Goal: Use online tool/utility: Use online tool/utility

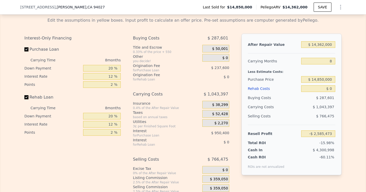
scroll to position [762, 0]
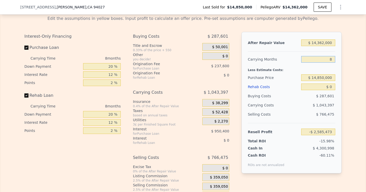
drag, startPoint x: 335, startPoint y: 60, endPoint x: 329, endPoint y: 60, distance: 5.9
click at [329, 60] on input "8" at bounding box center [319, 59] width 34 height 7
type input "2"
type input "-$ 1,802,925"
type input "24"
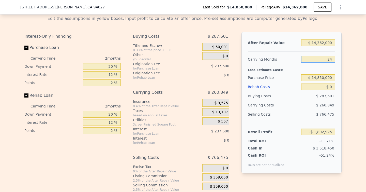
type input "-$ 4,672,265"
type input "24"
drag, startPoint x: 334, startPoint y: 42, endPoint x: 318, endPoint y: 41, distance: 16.3
click at [318, 41] on input "$ 14,362,000" at bounding box center [319, 42] width 34 height 7
type input "$ 145"
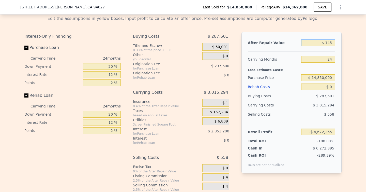
type input "-$ 18,153,308"
type input "$ 1,450"
type input "-$ 18,152,083"
type input "$ 14,500"
type input "-$ 18,139,834"
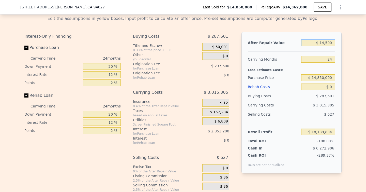
type input "$ 145,000"
type input "-$ 18,017,337"
type input "$ 1,450,000"
type input "-$ 16,792,373"
type input "$ 14,500,000"
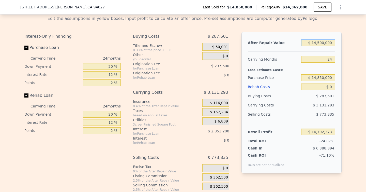
type input "-$ 4,542,729"
type input "$ 14,500,000"
click at [336, 78] on div "After Repair Value $ 14,500,000 Carrying Months 24 Less Estimate Costs: Purchas…" at bounding box center [292, 102] width 100 height 141
drag, startPoint x: 333, startPoint y: 89, endPoint x: 328, endPoint y: 88, distance: 4.4
click at [328, 88] on input "$ 0" at bounding box center [319, 86] width 34 height 7
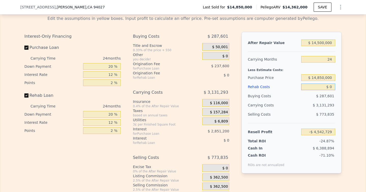
click at [312, 88] on input "$ 0" at bounding box center [319, 86] width 34 height 7
drag, startPoint x: 333, startPoint y: 75, endPoint x: 306, endPoint y: 75, distance: 27.0
click at [306, 75] on input "$ 14,850,000" at bounding box center [319, 77] width 34 height 7
drag, startPoint x: 333, startPoint y: 86, endPoint x: 328, endPoint y: 86, distance: 5.6
click at [328, 86] on input "$ 0" at bounding box center [319, 86] width 34 height 7
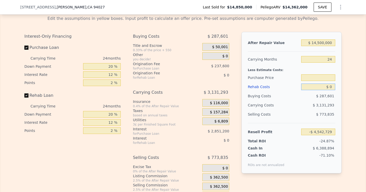
type input "$ 3"
type input "$ 14,850,000"
type input "-$ 4,542,732"
type input "$ 30"
type input "-$ 4,542,759"
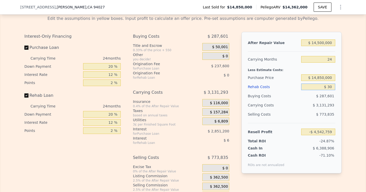
type input "$ 305"
type input "-$ 4,543,087"
type input "$ 3,055"
type input "-$ 4,546,409"
type input "$ 30,550"
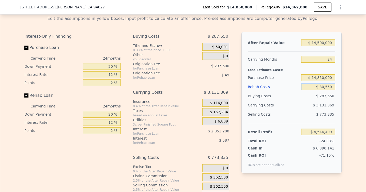
type input "-$ 4,579,624"
type input "$ 305,500"
type input "-$ 4,911,773"
type input "$ 3,055,000"
type input "-$ 8,233,169"
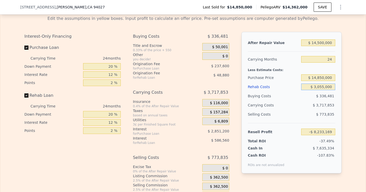
type input "$ 3,055,000"
drag, startPoint x: 113, startPoint y: 67, endPoint x: 105, endPoint y: 67, distance: 8.9
click at [105, 67] on input "20 %" at bounding box center [102, 66] width 38 height 7
type input "1 %"
type input "-$ 8,966,759"
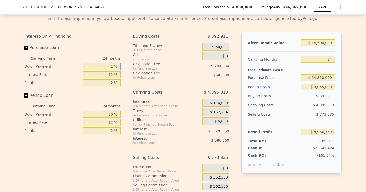
type input "10 %"
type input "-$ 8,619,269"
type input "10 %"
drag, startPoint x: 114, startPoint y: 75, endPoint x: 105, endPoint y: 75, distance: 9.4
click at [105, 75] on input "12 %" at bounding box center [102, 74] width 38 height 7
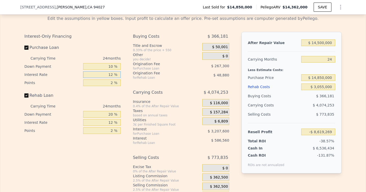
type input "112 %"
type input "-$ 35,349,269"
type input "1012 %"
type input "-$ 275,919,269"
drag, startPoint x: 114, startPoint y: 76, endPoint x: 97, endPoint y: 75, distance: 16.8
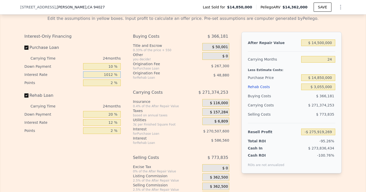
click at [97, 75] on input "1012 %" at bounding box center [102, 74] width 38 height 7
type input "1 %"
type input "-$ 5,678,981"
type input "10 %"
type input "-$ 8,084,669"
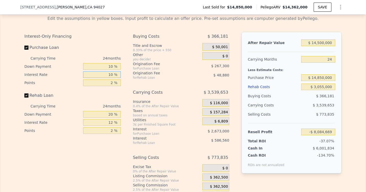
type input "10 %"
drag, startPoint x: 113, startPoint y: 82, endPoint x: 110, endPoint y: 82, distance: 2.8
click at [110, 82] on input "2 %" at bounding box center [102, 82] width 38 height 7
type input "1 %"
type input "-$ 7,951,019"
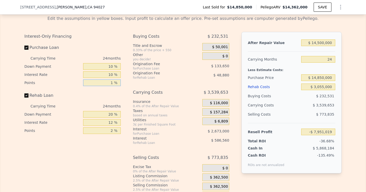
type input "1 %"
drag, startPoint x: 116, startPoint y: 114, endPoint x: 102, endPoint y: 114, distance: 14.3
click at [102, 114] on input "20 %" at bounding box center [102, 114] width 38 height 7
type input "1 %"
type input "-$ 8,101,948"
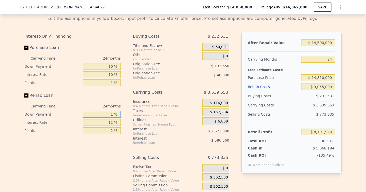
type input "10 %"
type input "-$ 8,030,449"
type input "10 %"
drag, startPoint x: 114, startPoint y: 122, endPoint x: 105, endPoint y: 122, distance: 9.2
click at [105, 122] on input "12 %" at bounding box center [102, 122] width 38 height 7
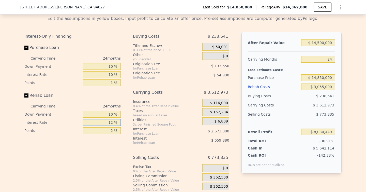
type input "1 %"
type input "-$ 7,425,553"
type input "10 %"
type input "-$ 7,920,481"
type input "10 %"
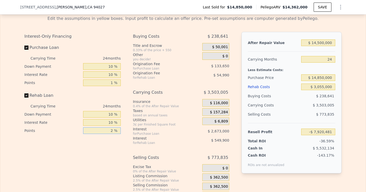
drag, startPoint x: 114, startPoint y: 130, endPoint x: 101, endPoint y: 130, distance: 12.7
click at [101, 130] on input "2 %" at bounding box center [102, 130] width 38 height 7
type input "0 %"
type input "-$ 7,865,491"
type input "0 %"
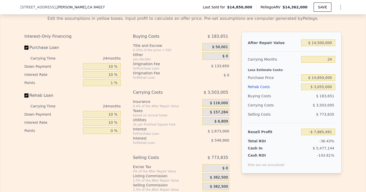
click at [125, 148] on div "Interest-Only Financing Purchase Loan Carrying Time 24 months Down Payment 10 %…" at bounding box center [183, 116] width 318 height 169
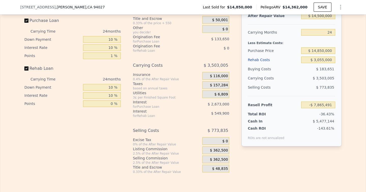
click at [220, 151] on span "$ 362,500" at bounding box center [219, 150] width 18 height 5
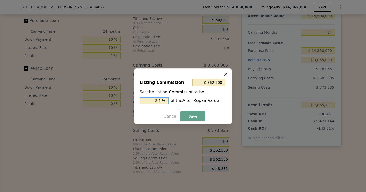
drag, startPoint x: 163, startPoint y: 99, endPoint x: 144, endPoint y: 99, distance: 19.6
click at [144, 99] on input "2.5 %" at bounding box center [154, 100] width 29 height 7
type input "$ 145,000"
type input "1.0 %"
click at [196, 115] on button "Save" at bounding box center [193, 116] width 25 height 10
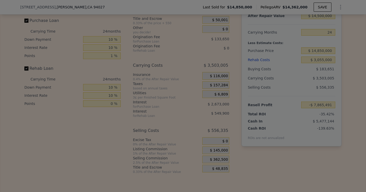
type input "-$ 7,647,991"
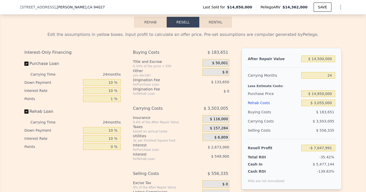
scroll to position [744, 0]
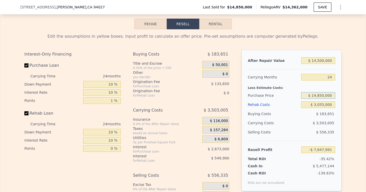
drag, startPoint x: 334, startPoint y: 95, endPoint x: 313, endPoint y: 95, distance: 20.6
click at [313, 95] on input "$ 14,850,000" at bounding box center [319, 95] width 34 height 7
type input "$ 7,500,000"
type input "$ 1,115,635"
click at [347, 129] on div "Edit the assumptions in yellow boxes. Input profit to calculate an offer price.…" at bounding box center [183, 123] width 366 height 189
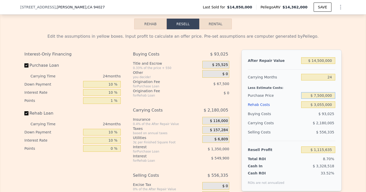
drag, startPoint x: 332, startPoint y: 94, endPoint x: 319, endPoint y: 93, distance: 13.3
click at [319, 93] on input "$ 7,500,000" at bounding box center [319, 95] width 34 height 7
type input "$ 7,000,000"
type input "$ 1,711,800"
click at [345, 112] on div "Edit the assumptions in yellow boxes. Input profit to calculate an offer price.…" at bounding box center [183, 123] width 326 height 189
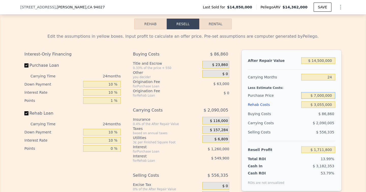
drag, startPoint x: 333, startPoint y: 95, endPoint x: 316, endPoint y: 94, distance: 16.5
click at [316, 94] on input "$ 7,000,000" at bounding box center [319, 95] width 34 height 7
type input "$ 6,500,000"
click at [347, 104] on div "Edit the assumptions in yellow boxes. Input profit to calculate an offer price.…" at bounding box center [183, 123] width 366 height 189
type input "$ 2,307,965"
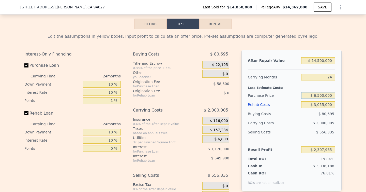
drag, startPoint x: 320, startPoint y: 95, endPoint x: 315, endPoint y: 95, distance: 4.6
click at [315, 95] on input "$ 6,500,000" at bounding box center [319, 95] width 34 height 7
type input "$ 7,000,000"
type input "$ 1,711,800"
click at [347, 110] on div "Edit the assumptions in yellow boxes. Input profit to calculate an offer price.…" at bounding box center [183, 123] width 366 height 189
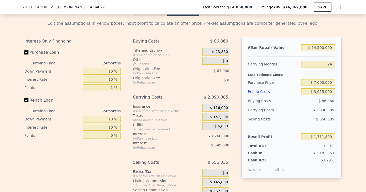
scroll to position [748, 0]
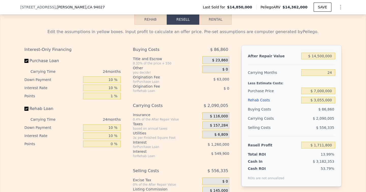
type input "$ 14,362,000"
type input "8"
type input "$ 0"
type input "-$ 2,585,473"
drag, startPoint x: 333, startPoint y: 57, endPoint x: 305, endPoint y: 53, distance: 28.5
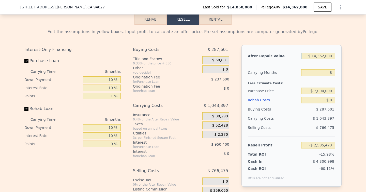
click at [305, 53] on input "$ 14,362,000" at bounding box center [319, 56] width 34 height 7
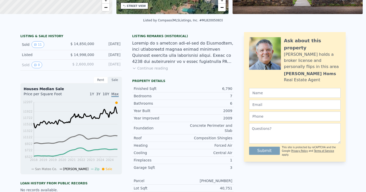
scroll to position [0, 0]
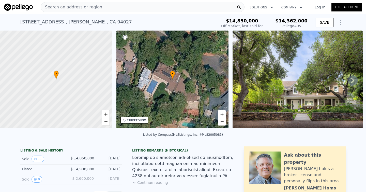
click at [135, 7] on div "Search an address or region" at bounding box center [143, 7] width 204 height 10
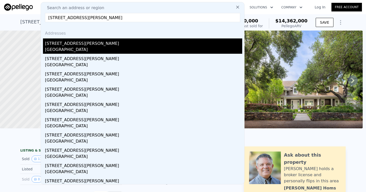
type input "[STREET_ADDRESS][PERSON_NAME]"
click at [91, 48] on div "[GEOGRAPHIC_DATA]" at bounding box center [143, 50] width 197 height 7
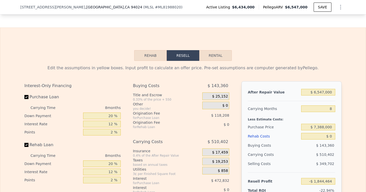
scroll to position [829, 0]
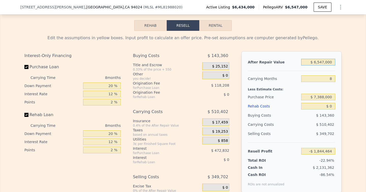
drag, startPoint x: 333, startPoint y: 61, endPoint x: 321, endPoint y: 61, distance: 12.0
click at [320, 61] on input "$ 6,547,000" at bounding box center [319, 62] width 34 height 7
type input "$ 650"
type input "-$ 8,024,239"
type input "$ 6,500"
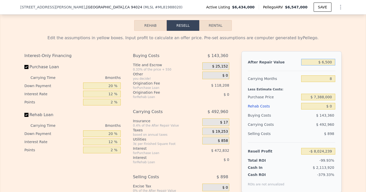
type input "-$ 8,018,718"
type input "$ 65,000"
type input "-$ 7,963,492"
type input "$ 650,000"
type input "-$ 7,411,251"
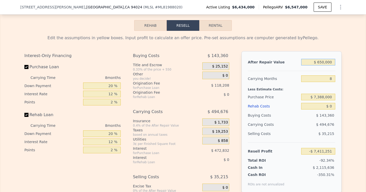
type input "$ 6,500,000"
type input "-$ 1,888,831"
type input "$ 6,500,000"
drag, startPoint x: 335, startPoint y: 81, endPoint x: 326, endPoint y: 81, distance: 8.7
click at [326, 81] on input "8" at bounding box center [319, 78] width 34 height 7
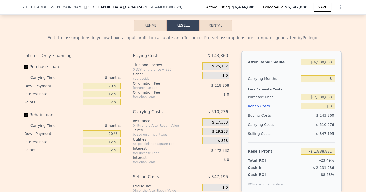
drag, startPoint x: 336, startPoint y: 77, endPoint x: 330, endPoint y: 77, distance: 6.1
click at [330, 77] on div "After Repair Value $ 6,500,000 Carrying Months 8 Less Estimate Costs: Purchase …" at bounding box center [292, 121] width 100 height 141
click at [337, 89] on div "After Repair Value $ 6,500,000 Carrying Months 8 Less Estimate Costs: Purchase …" at bounding box center [292, 121] width 100 height 141
click at [333, 77] on input "8" at bounding box center [319, 78] width 34 height 7
type input "2"
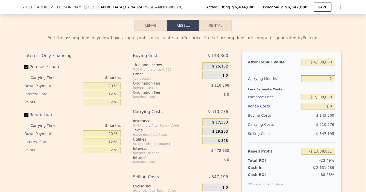
type input "-$ 1,506,123"
type input "24"
type input "-$ 2,909,385"
type input "24"
drag, startPoint x: 334, startPoint y: 97, endPoint x: 304, endPoint y: 97, distance: 30.0
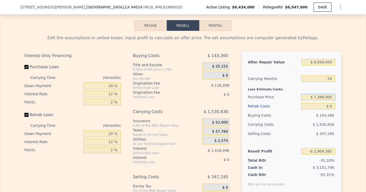
click at [304, 97] on input "$ 7,388,000" at bounding box center [319, 97] width 34 height 7
drag, startPoint x: 334, startPoint y: 106, endPoint x: 324, endPoint y: 106, distance: 9.4
click at [324, 106] on input "$ 0" at bounding box center [319, 106] width 34 height 7
type input "$ 2"
type input "$ 7,388,000"
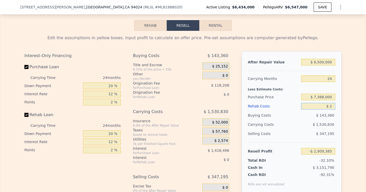
type input "-$ 2,909,387"
type input "$ 20"
type input "-$ 2,909,405"
type input "$ 200"
type input "-$ 2,909,636"
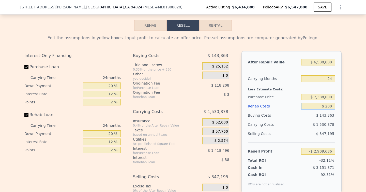
type input "$ 2,000"
type input "-$ 2,911,801"
type input "$ 20,000"
type input "-$ 2,933,545"
type input "$ 200,000"
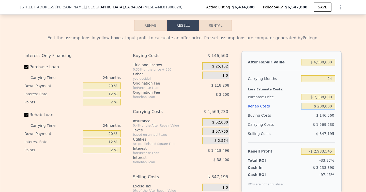
type input "-$ 3,150,985"
type input "$ 2,000,000"
type input "-$ 5,325,385"
type input "$ 2,000,000"
drag, startPoint x: 334, startPoint y: 96, endPoint x: 308, endPoint y: 96, distance: 25.2
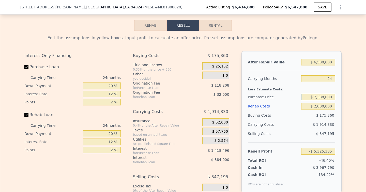
click at [308, 96] on input "$ 7,388,000" at bounding box center [319, 97] width 34 height 7
drag, startPoint x: 113, startPoint y: 85, endPoint x: 101, endPoint y: 85, distance: 12.5
click at [101, 85] on input "20 %" at bounding box center [102, 85] width 38 height 7
type input "10 %"
type input "$ 7,388,000"
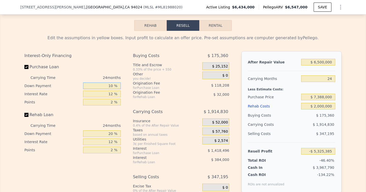
type input "-$ 5,517,473"
type input "10 %"
drag, startPoint x: 115, startPoint y: 92, endPoint x: 99, endPoint y: 92, distance: 15.3
click at [99, 92] on input "12 %" at bounding box center [102, 94] width 38 height 7
type input "10 %"
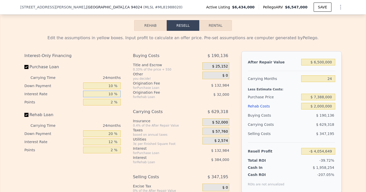
type input "-$ 5,251,505"
type input "10 %"
drag, startPoint x: 113, startPoint y: 102, endPoint x: 107, endPoint y: 102, distance: 6.1
click at [107, 102] on input "2 %" at bounding box center [102, 102] width 38 height 7
type input "1 %"
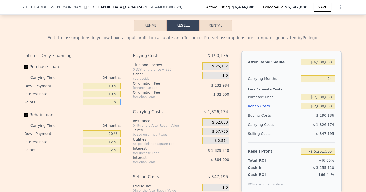
type input "-$ 5,185,013"
type input "1 %"
drag, startPoint x: 113, startPoint y: 134, endPoint x: 96, endPoint y: 134, distance: 16.8
click at [96, 134] on input "20 %" at bounding box center [102, 133] width 38 height 7
type input "0 %"
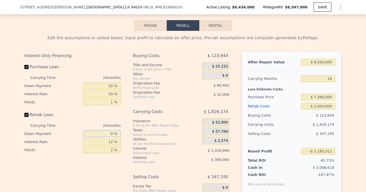
type input "-$ 5,289,013"
type input "0 %"
drag, startPoint x: 115, startPoint y: 140, endPoint x: 102, endPoint y: 140, distance: 13.2
click at [102, 140] on input "12 %" at bounding box center [102, 141] width 38 height 7
type input "10 %"
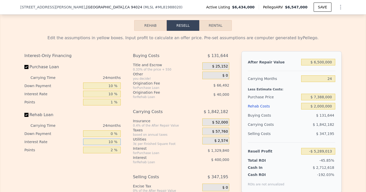
type input "-$ 5,209,021"
type input "10 %"
drag, startPoint x: 116, startPoint y: 149, endPoint x: 104, endPoint y: 149, distance: 11.4
click at [104, 149] on input "2 %" at bounding box center [102, 150] width 38 height 7
type input "0 %"
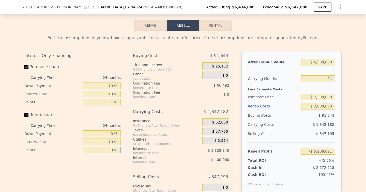
type input "-$ 5,169,021"
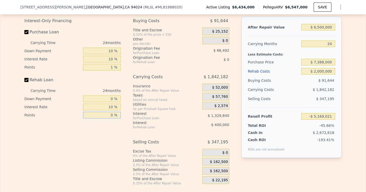
scroll to position [868, 0]
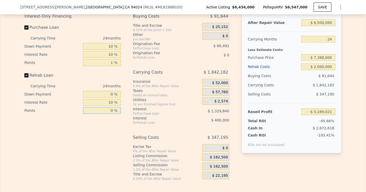
type input "0 %"
click at [222, 157] on span "$ 162,500" at bounding box center [219, 157] width 18 height 5
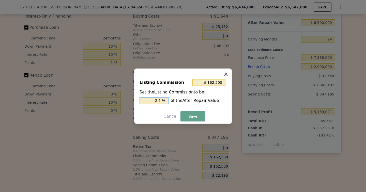
drag, startPoint x: 162, startPoint y: 99, endPoint x: 145, endPoint y: 99, distance: 17.8
click at [145, 99] on input "2.5 %" at bounding box center [154, 100] width 29 height 7
type input "$ 65,000"
type input "1.0 %"
click at [202, 121] on button "Save" at bounding box center [193, 116] width 25 height 10
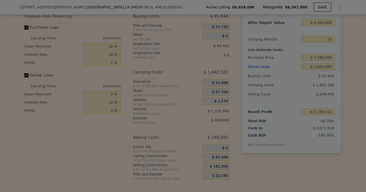
type input "-$ 5,071,521"
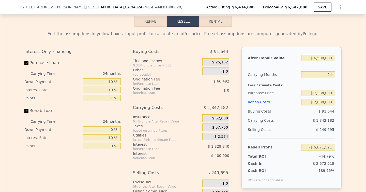
scroll to position [828, 0]
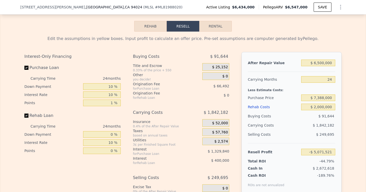
click at [335, 93] on div "Less Estimate Costs:" at bounding box center [292, 88] width 88 height 9
drag, startPoint x: 334, startPoint y: 96, endPoint x: 310, endPoint y: 96, distance: 24.2
click at [310, 96] on input "$ 7,388,000" at bounding box center [319, 97] width 34 height 7
type input "$ 3,250,000"
click at [344, 110] on div "Edit the assumptions in yellow boxes. Input profit to calculate an offer price.…" at bounding box center [183, 126] width 326 height 189
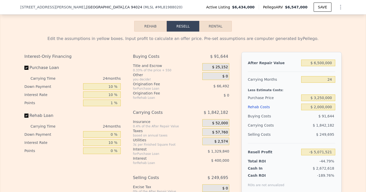
type input "-$ 137,660"
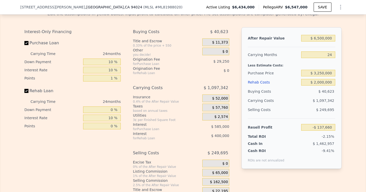
scroll to position [848, 0]
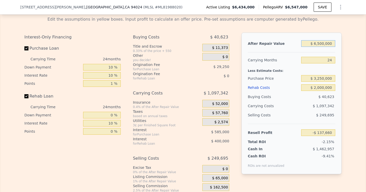
drag, startPoint x: 319, startPoint y: 42, endPoint x: 308, endPoint y: 42, distance: 11.2
click at [308, 42] on input "$ 6,500,000" at bounding box center [319, 43] width 34 height 7
drag, startPoint x: 335, startPoint y: 42, endPoint x: 307, endPoint y: 42, distance: 28.2
click at [307, 42] on input "$ 06,500,000" at bounding box center [319, 43] width 34 height 7
type input "$ 8"
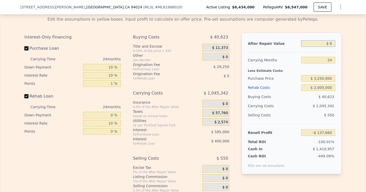
type input "-$ 6,336,507"
type input "$ 80"
type input "-$ 6,336,439"
type input "$ 800"
type input "-$ 6,335,752"
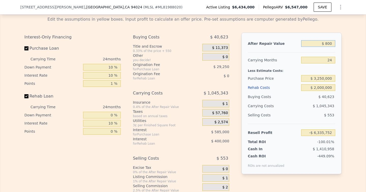
type input "$ 8,000"
type input "-$ 6,328,886"
type input "$ 80,000"
type input "-$ 6,260,221"
type input "$ 800,000"
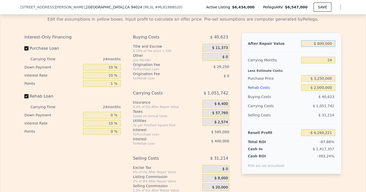
type input "-$ 5,573,579"
type input "$ 8,000,000"
type input "$ 1,292,845"
type input "$ 8,000,000"
click at [320, 78] on input "$ 3,250,000" at bounding box center [319, 78] width 34 height 7
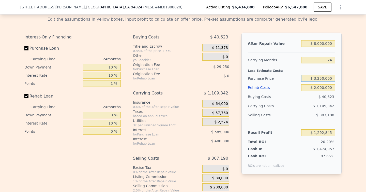
click at [322, 78] on input "$ 3,250,000" at bounding box center [319, 78] width 34 height 7
drag, startPoint x: 333, startPoint y: 87, endPoint x: 313, endPoint y: 86, distance: 19.9
click at [313, 86] on input "$ 2,000,000" at bounding box center [319, 87] width 34 height 7
type input "$ 3"
type input "$ 3,692,850"
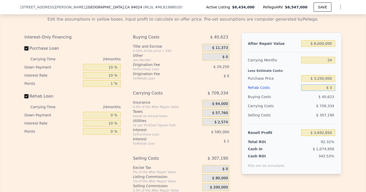
type input "$ 30"
type input "$ 3,692,823"
type input "$ 300"
type input "$ 3,692,481"
type input "$ 3,000"
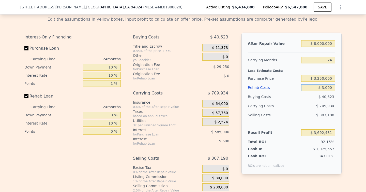
type input "$ 3,689,253"
type input "$ 30,000"
type input "$ 3,656,853"
type input "$ 300,000"
type input "$ 3,332,853"
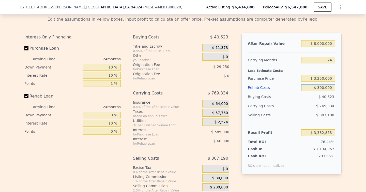
type input "$ 3,000,000"
type input "$ 92,853"
type input "$ 3,000,000"
click at [345, 107] on div "Edit the assumptions in yellow boxes. Input profit to calculate an offer price.…" at bounding box center [183, 106] width 326 height 189
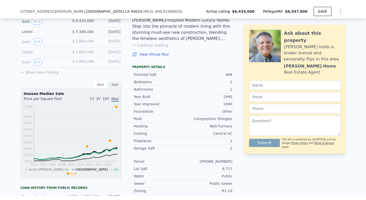
scroll to position [0, 0]
